Goal: Transaction & Acquisition: Purchase product/service

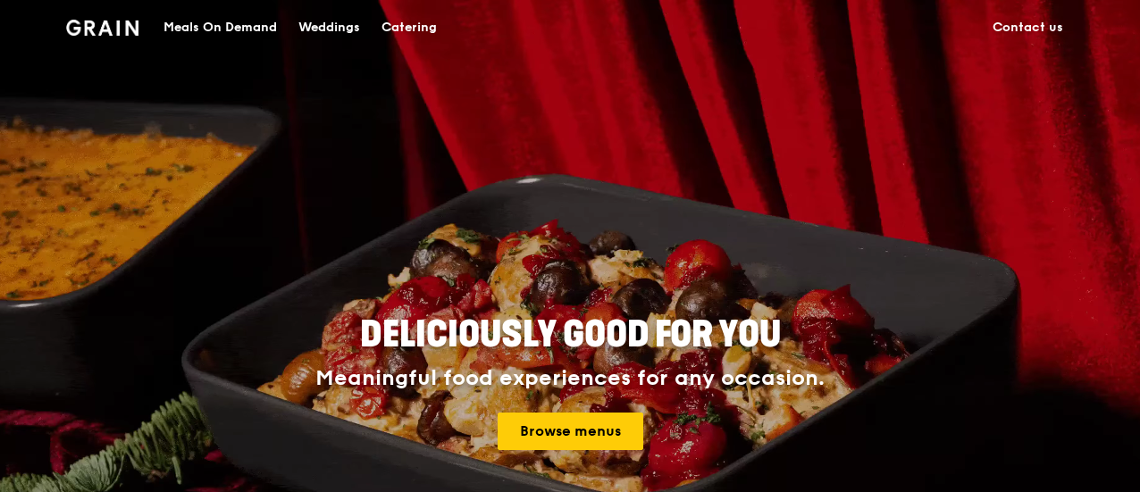
click at [398, 22] on div "Catering" at bounding box center [408, 28] width 55 height 54
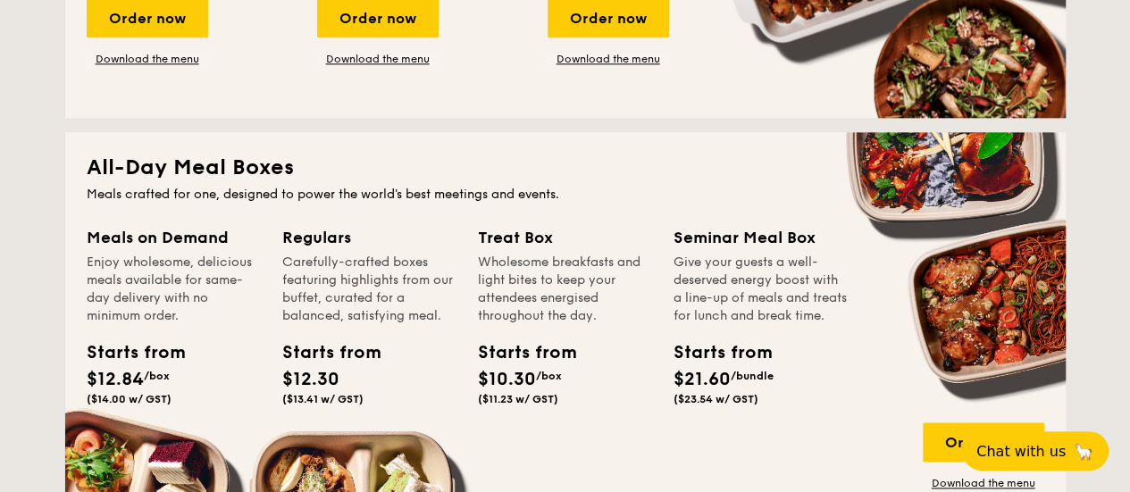
scroll to position [1251, 0]
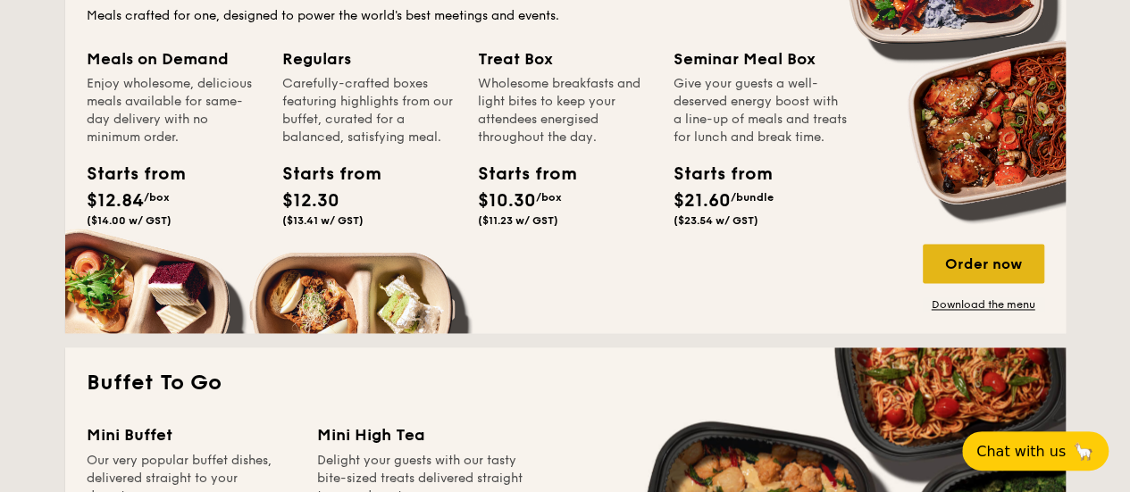
click at [989, 272] on div "Order now" at bounding box center [984, 263] width 122 height 39
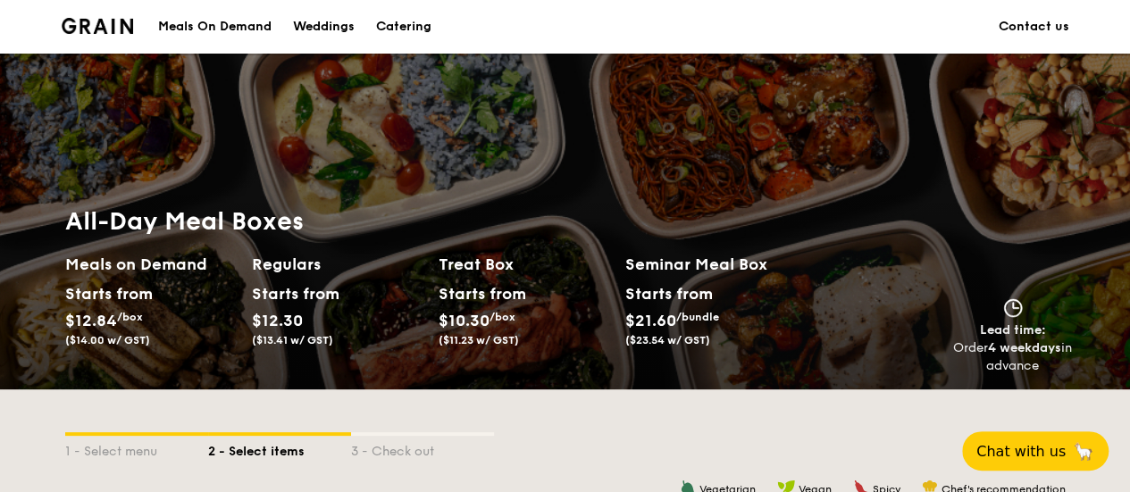
click at [245, 28] on div "Meals On Demand" at bounding box center [214, 27] width 113 height 54
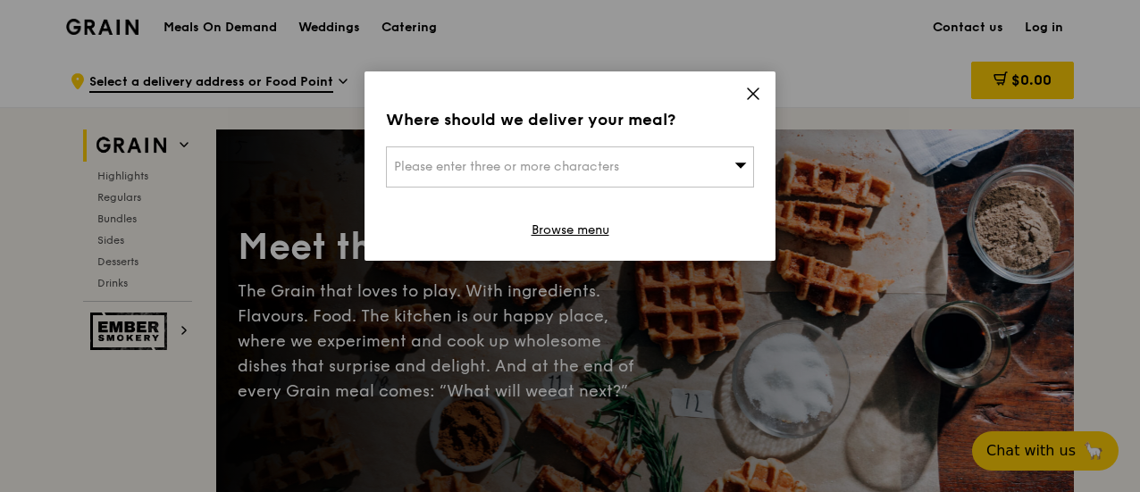
click at [750, 96] on icon at bounding box center [753, 93] width 11 height 11
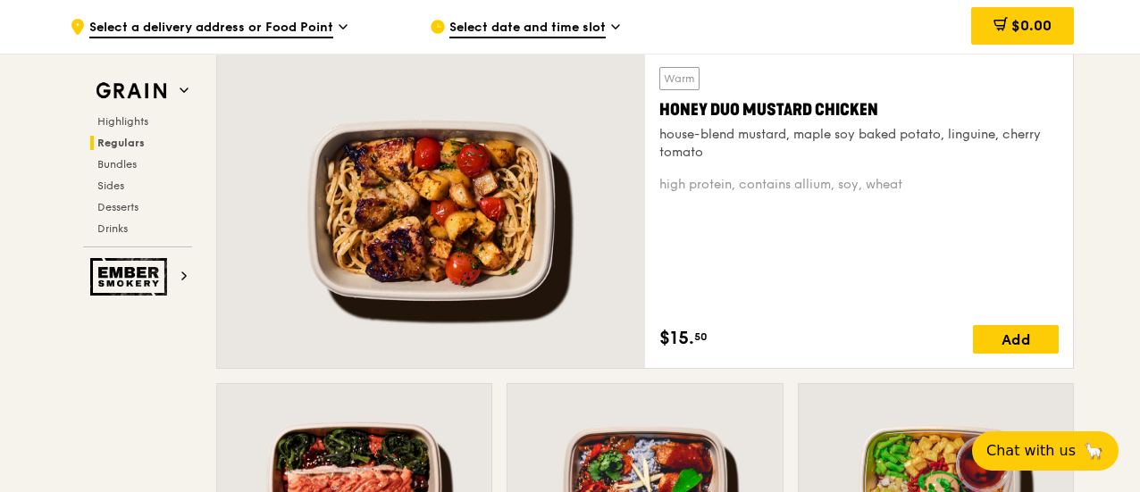
scroll to position [1161, 0]
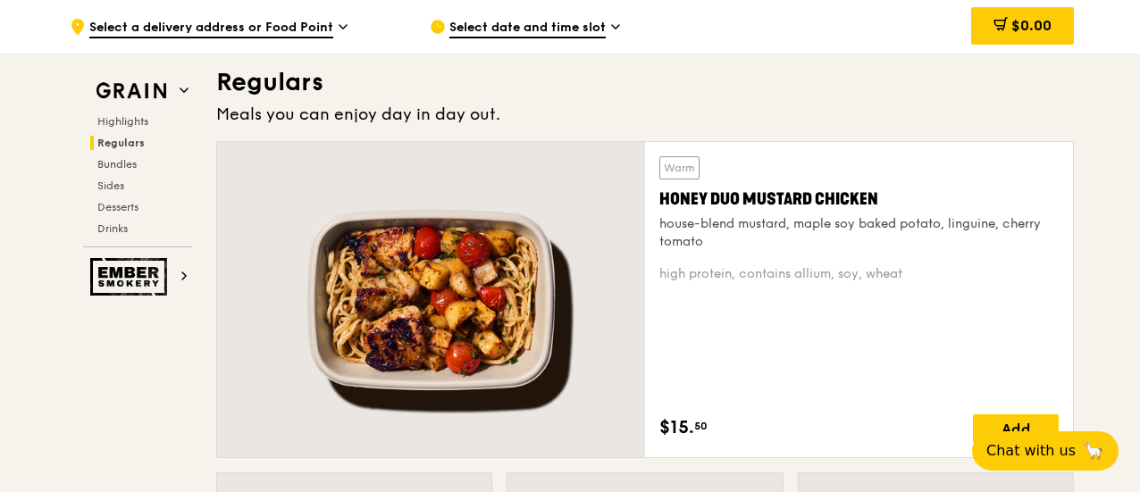
click at [692, 189] on div "Honey Duo Mustard Chicken" at bounding box center [858, 199] width 399 height 25
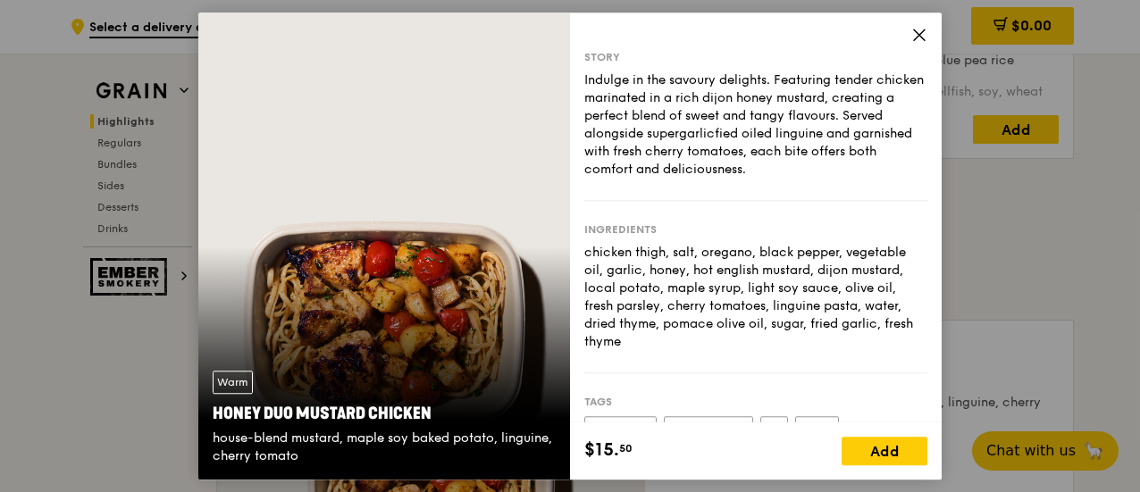
scroll to position [804, 0]
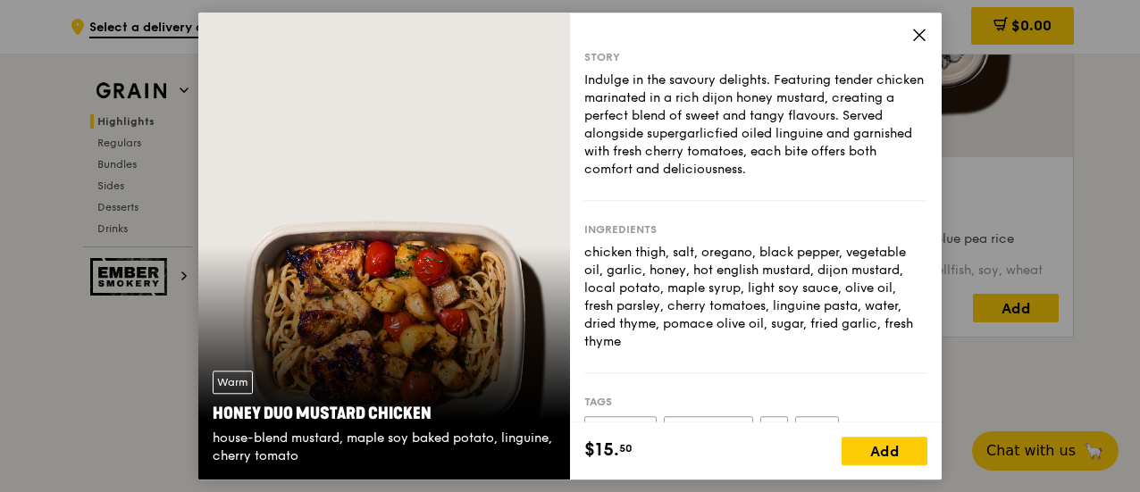
click at [425, 416] on div "Honey Duo Mustard Chicken" at bounding box center [384, 413] width 343 height 25
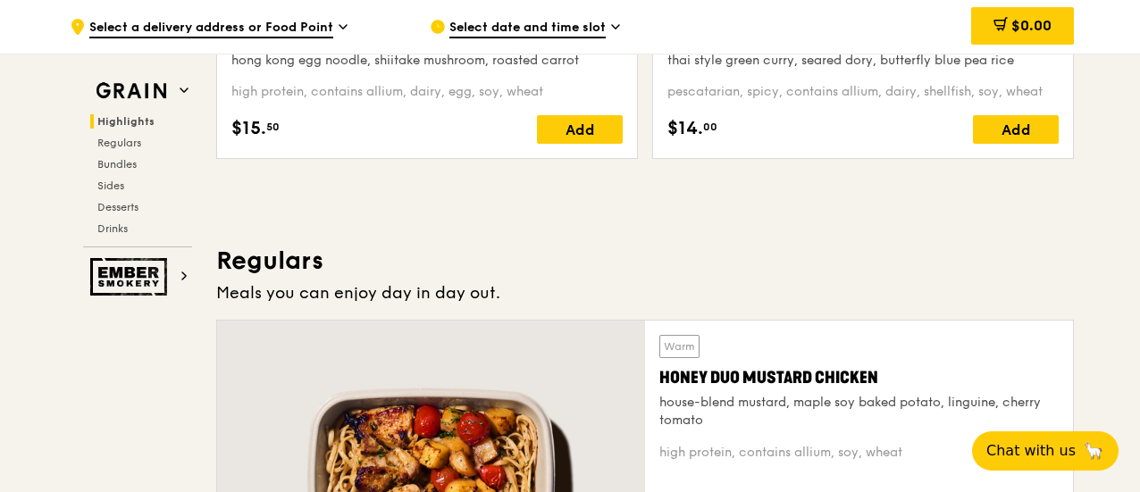
scroll to position [1251, 0]
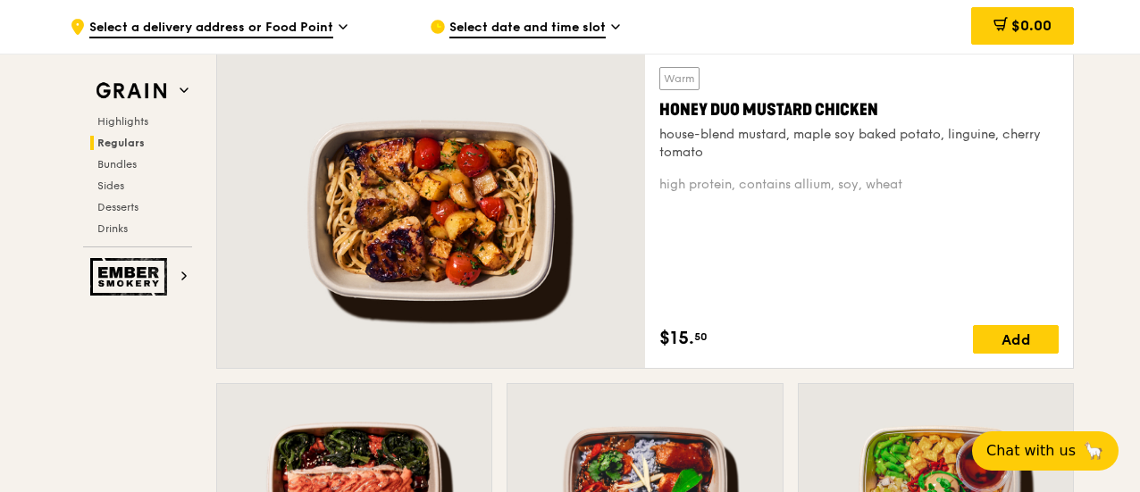
click at [686, 130] on div "house-blend mustard, maple soy baked potato, linguine, cherry tomato" at bounding box center [858, 144] width 399 height 36
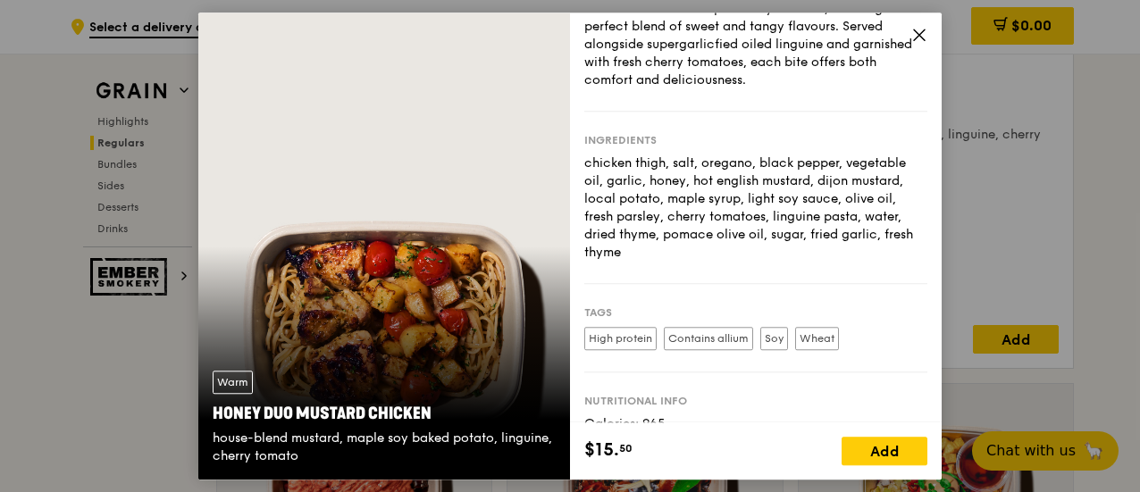
scroll to position [0, 0]
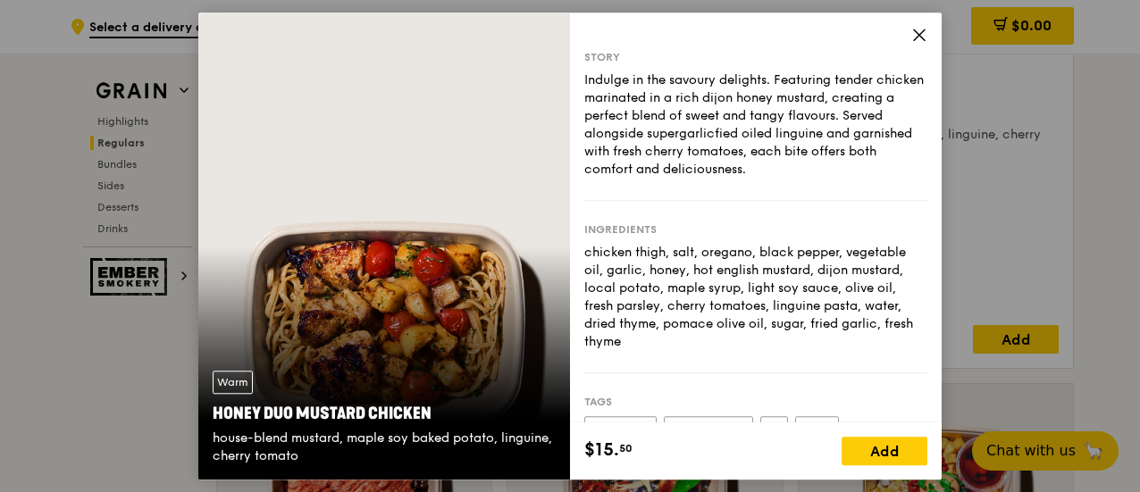
drag, startPoint x: 793, startPoint y: 171, endPoint x: 583, endPoint y: 87, distance: 227.0
click at [583, 87] on div "Story Indulge in the savoury delights. Featuring tender chicken marinated in a …" at bounding box center [756, 218] width 372 height 410
copy div "Indulge in the savoury delights. Featuring tender chicken marinated in a rich d…"
click at [913, 36] on icon at bounding box center [919, 35] width 16 height 16
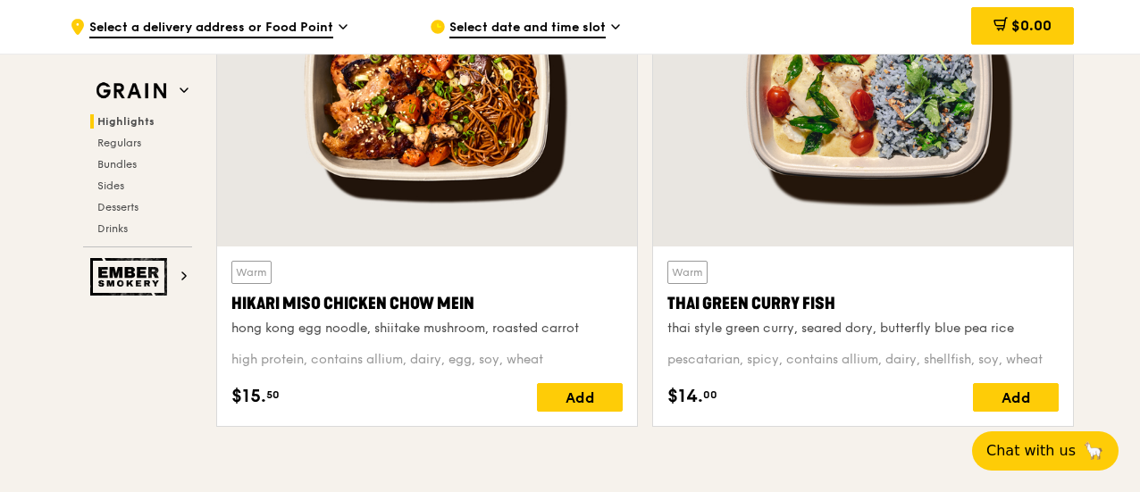
scroll to position [625, 0]
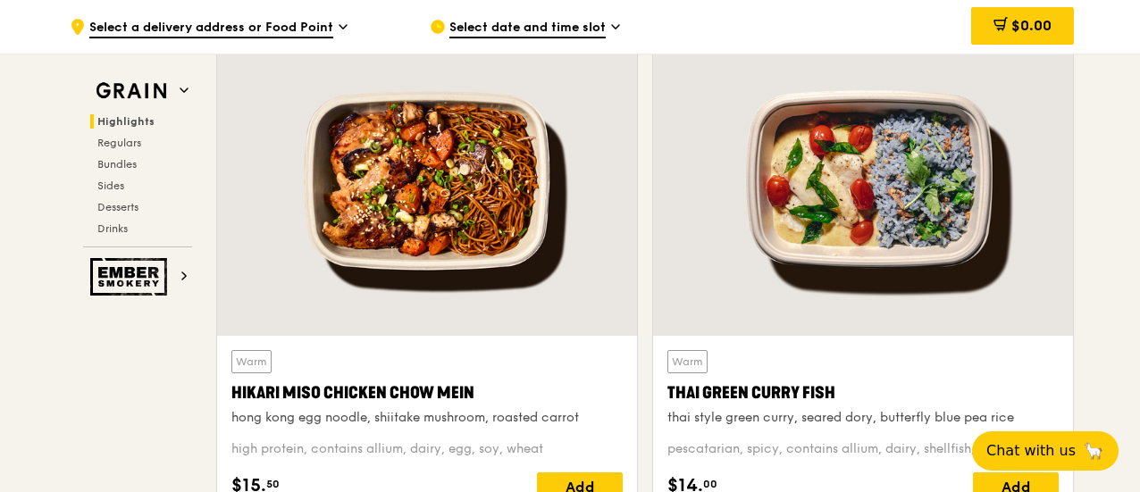
click at [776, 382] on div "Thai Green Curry Fish" at bounding box center [862, 393] width 391 height 25
click at [889, 256] on div at bounding box center [863, 181] width 420 height 310
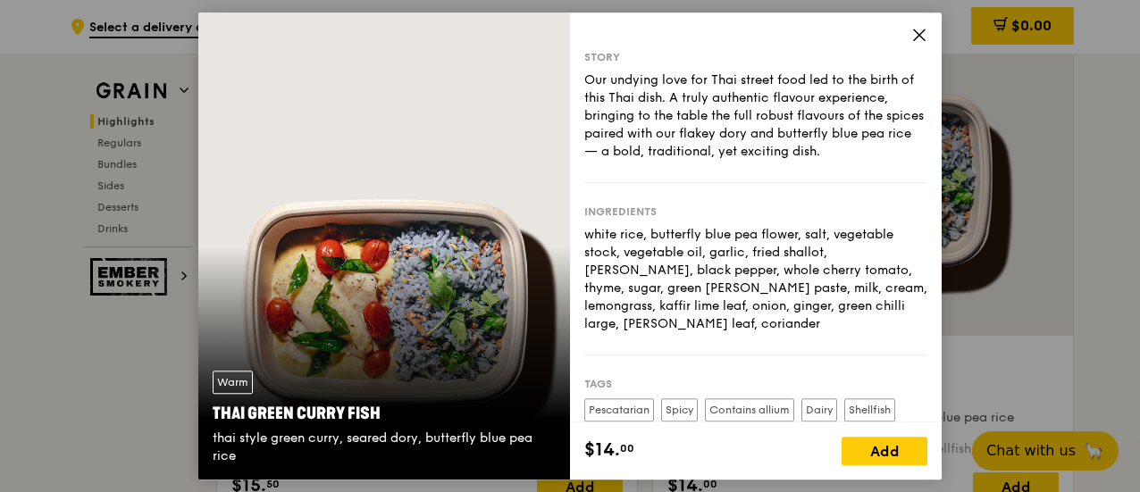
drag, startPoint x: 586, startPoint y: 76, endPoint x: 884, endPoint y: 156, distance: 309.0
click at [884, 156] on div "Our undying love for Thai street food led to the birth of this Thai dish. A tru…" at bounding box center [755, 115] width 343 height 89
copy div "Our undying love for Thai street food led to the birth of this Thai dish. A tru…"
